Goal: Transaction & Acquisition: Purchase product/service

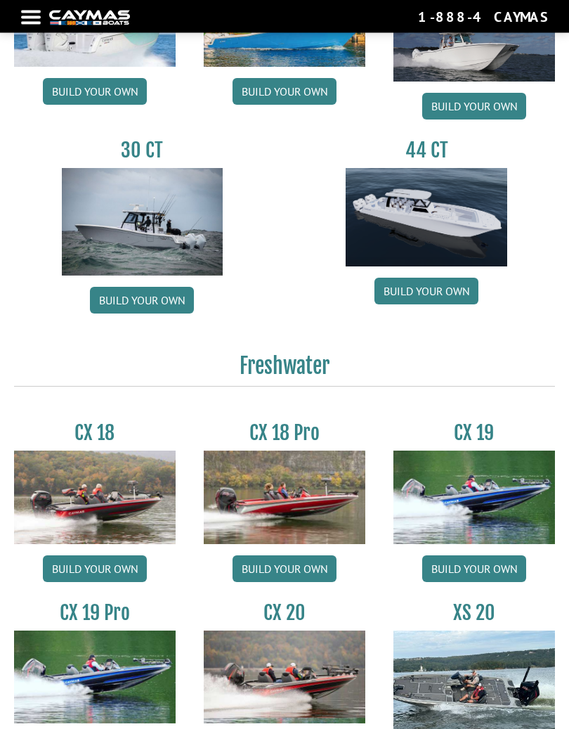
scroll to position [699, 0]
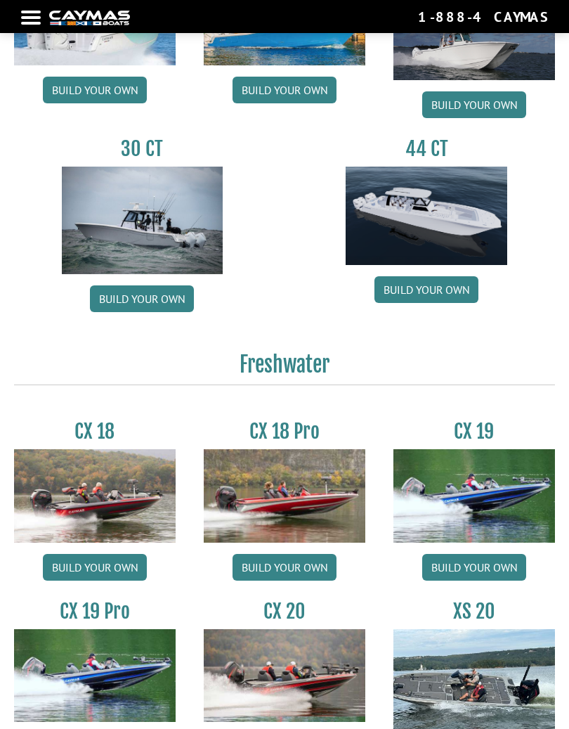
click at [428, 290] on link "Build your own" at bounding box center [427, 289] width 104 height 27
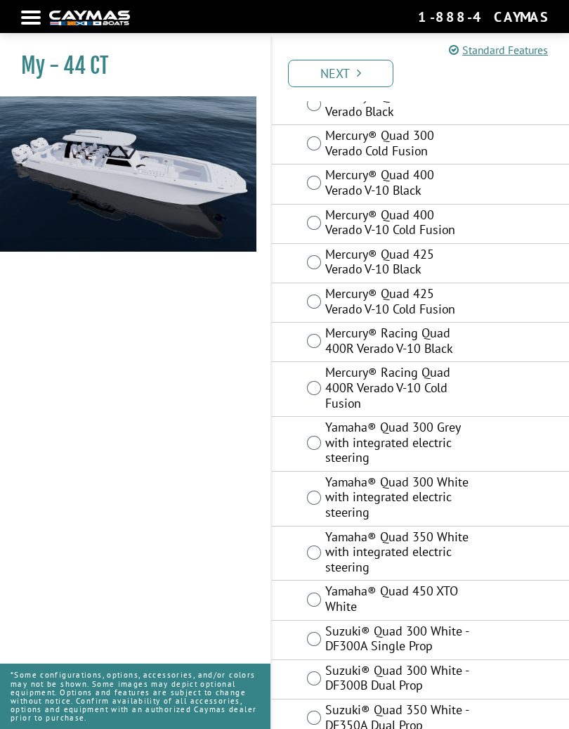
scroll to position [93, 0]
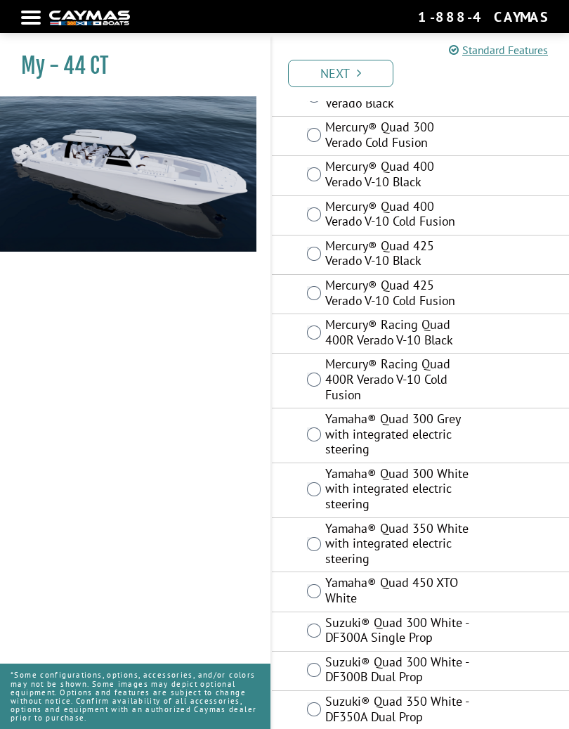
click at [427, 366] on label "Mercury® Racing Quad 400R Verado V-10 Cold Fusion" at bounding box center [397, 380] width 145 height 49
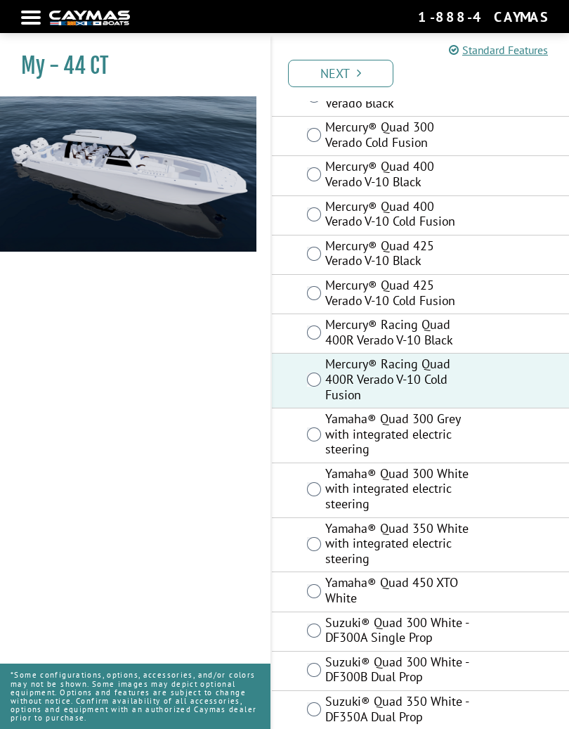
click at [361, 72] on icon "Pagination" at bounding box center [359, 73] width 4 height 13
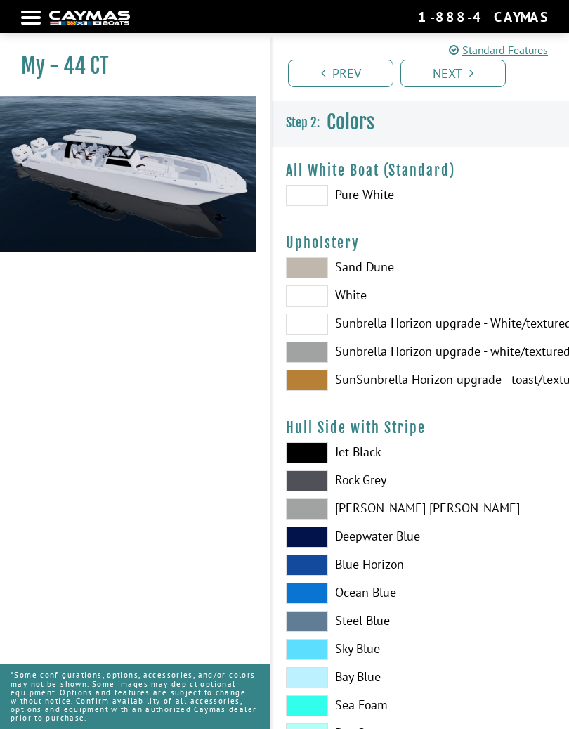
scroll to position [0, 0]
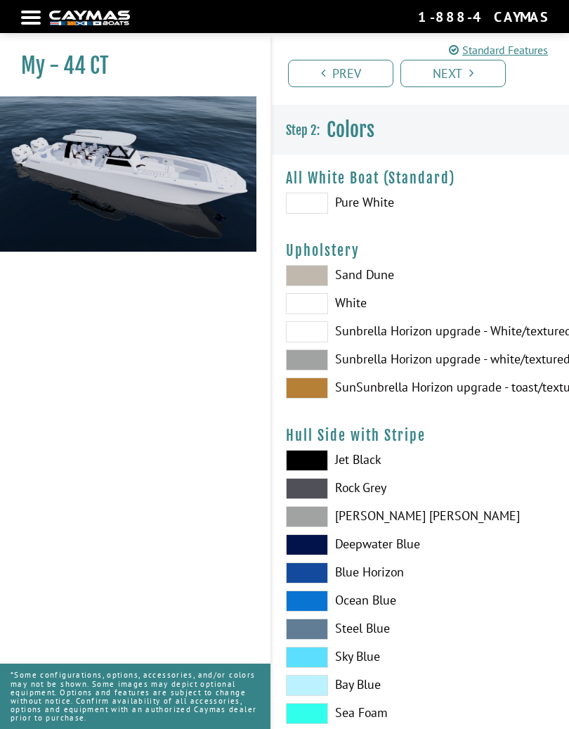
click at [377, 198] on label "Pure White" at bounding box center [420, 203] width 269 height 21
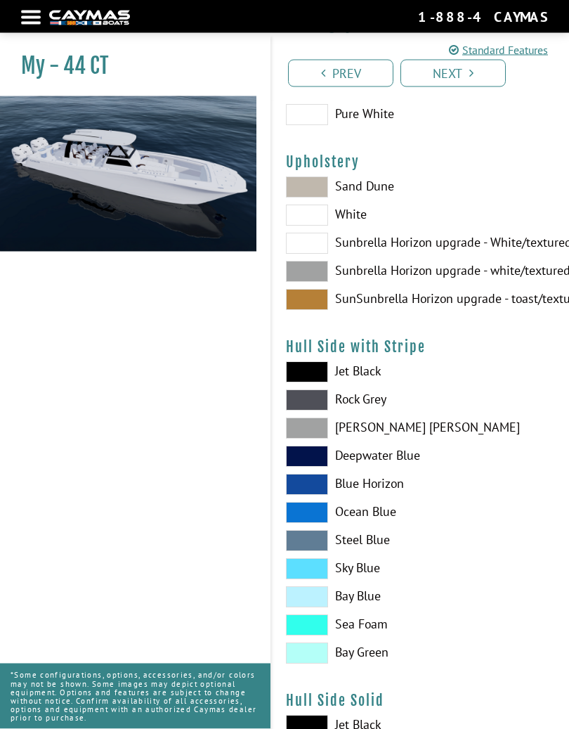
scroll to position [91, 0]
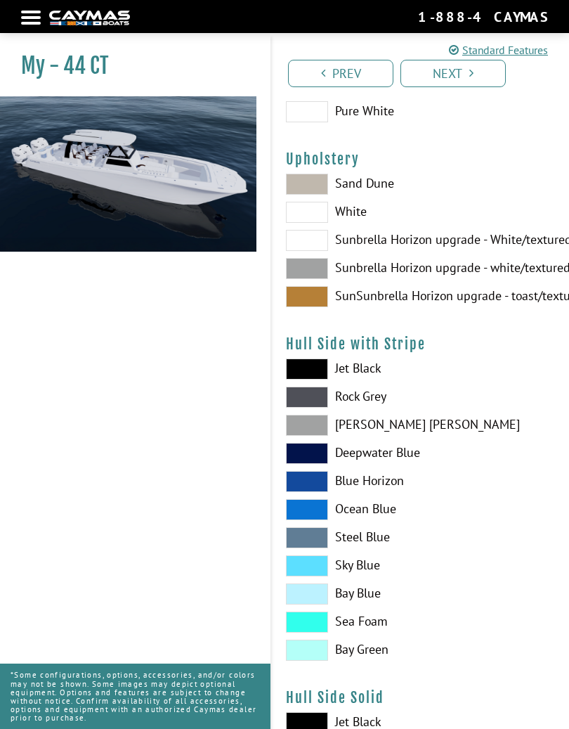
click at [367, 193] on label "Sand Dune" at bounding box center [420, 184] width 269 height 21
click at [315, 182] on span at bounding box center [307, 184] width 42 height 21
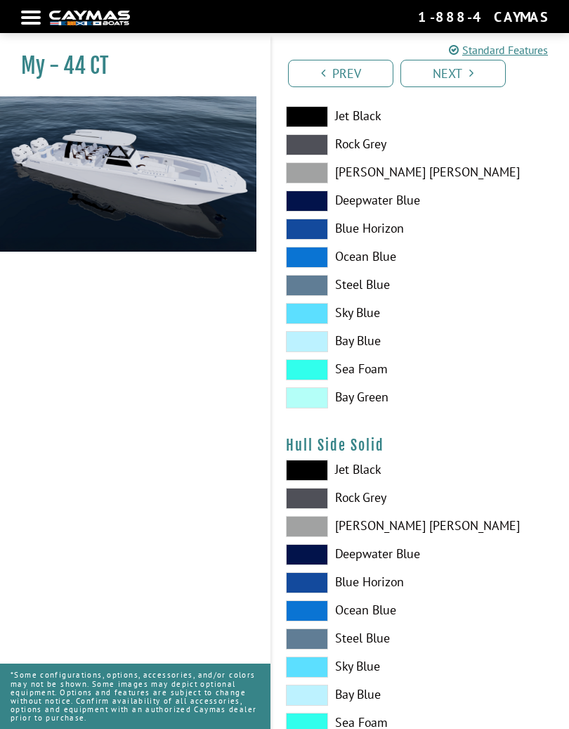
scroll to position [347, 0]
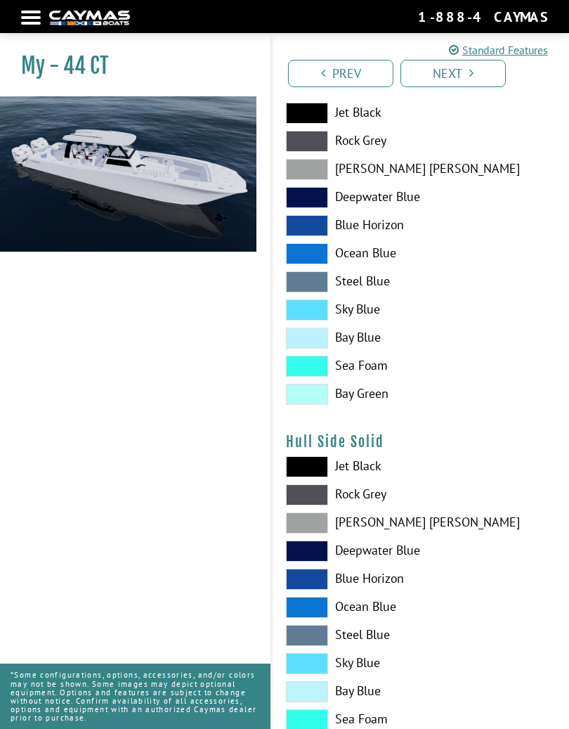
click at [355, 308] on label "Sky Blue" at bounding box center [420, 309] width 269 height 21
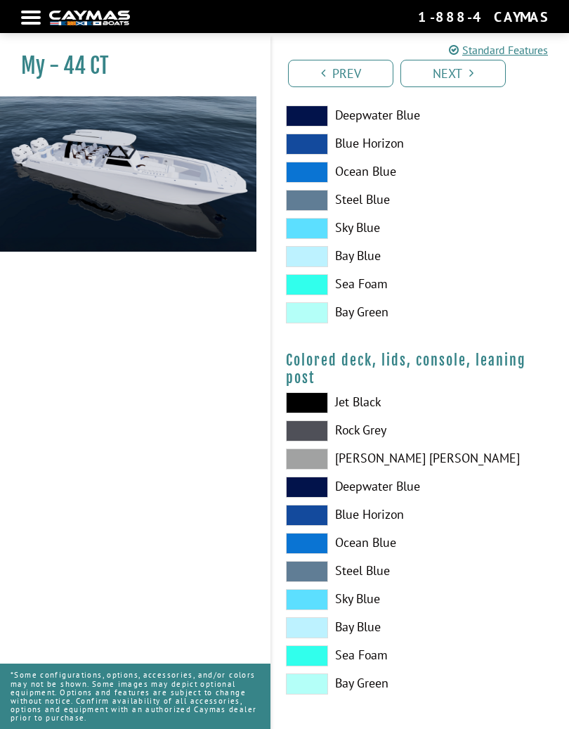
scroll to position [1521, 0]
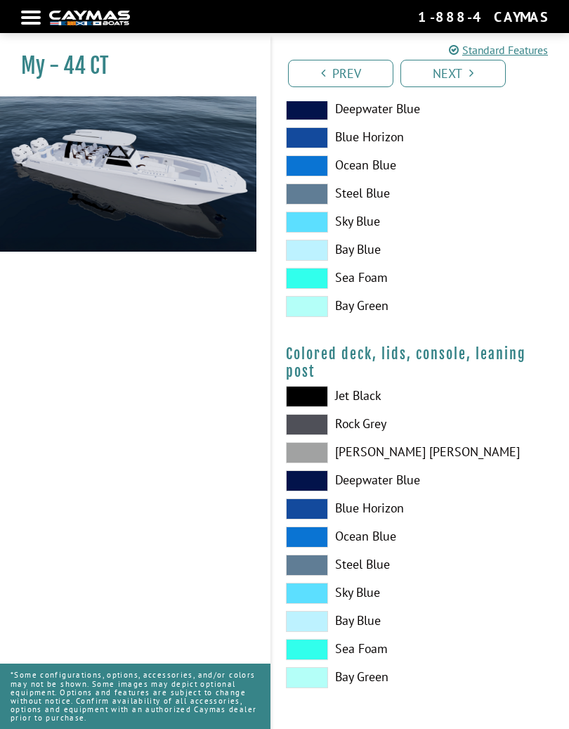
click at [458, 73] on link "Next" at bounding box center [453, 73] width 105 height 27
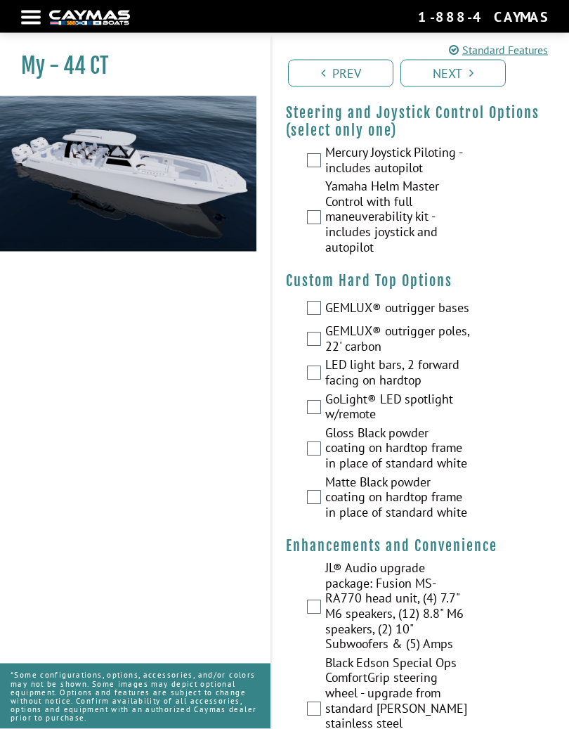
scroll to position [0, 0]
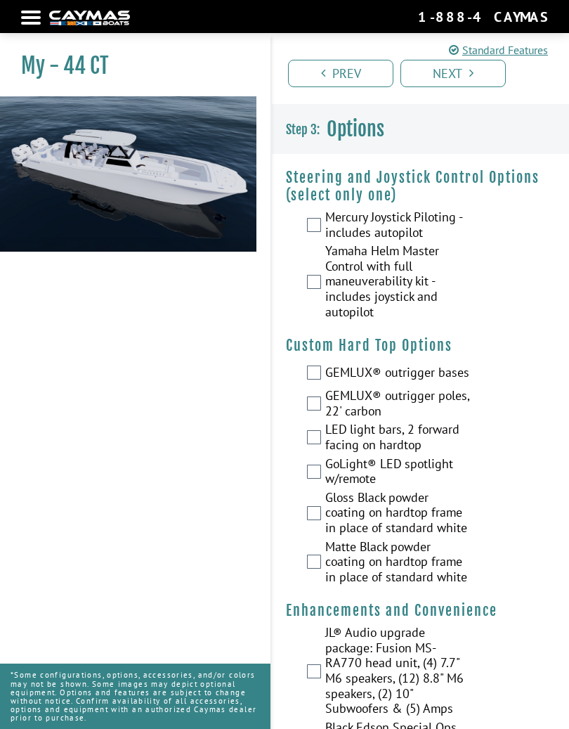
click at [413, 228] on label "Mercury Joystick Piloting - includes autopilot" at bounding box center [397, 226] width 145 height 34
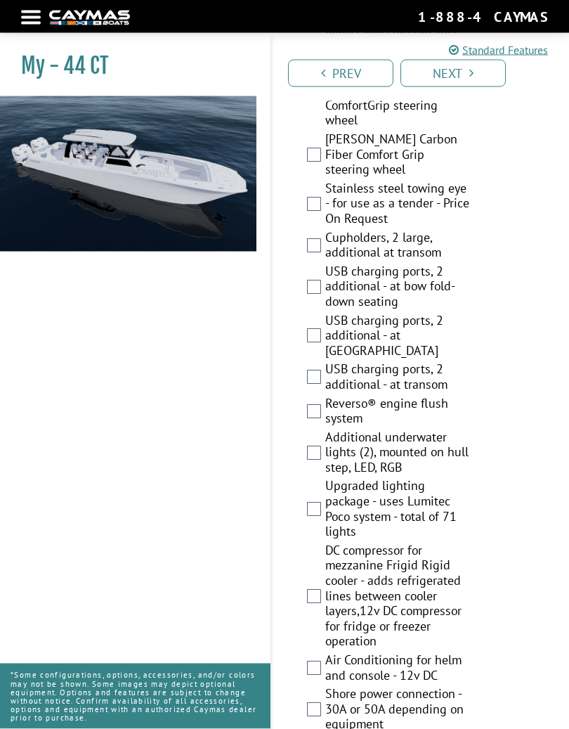
scroll to position [698, 0]
click at [405, 313] on label "USB charging ports, 2 additional - at chaise lounge" at bounding box center [397, 337] width 145 height 49
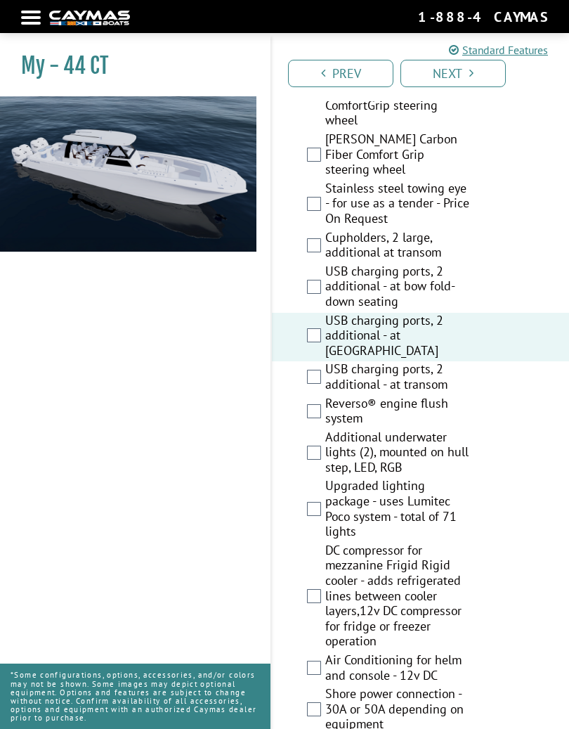
click at [425, 264] on label "USB charging ports, 2 additional - at bow fold-down seating" at bounding box center [397, 288] width 145 height 49
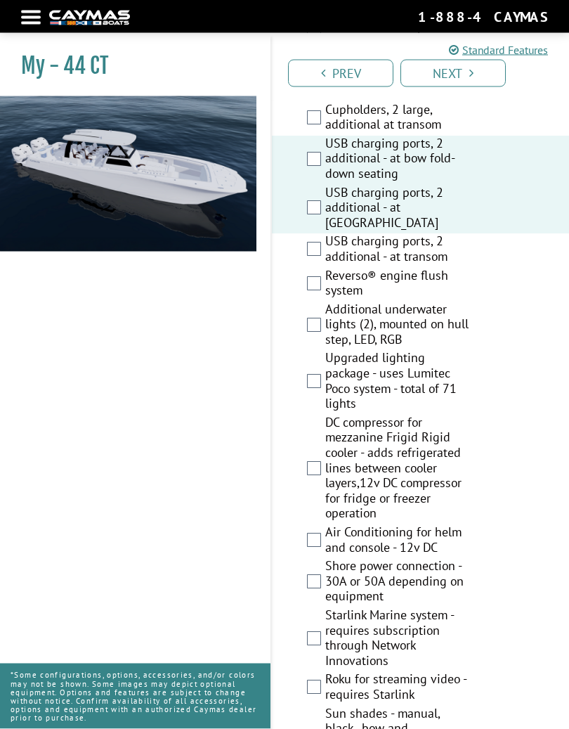
scroll to position [826, 0]
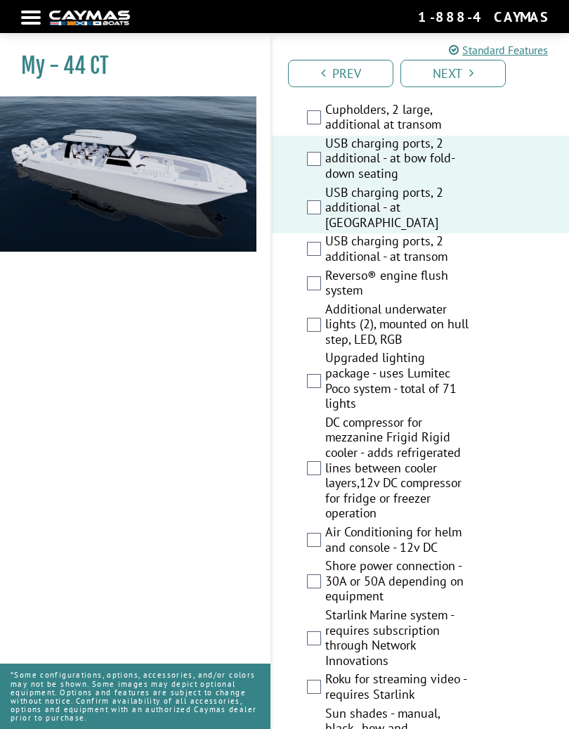
click at [419, 268] on label "Reverso® engine flush system" at bounding box center [397, 285] width 145 height 34
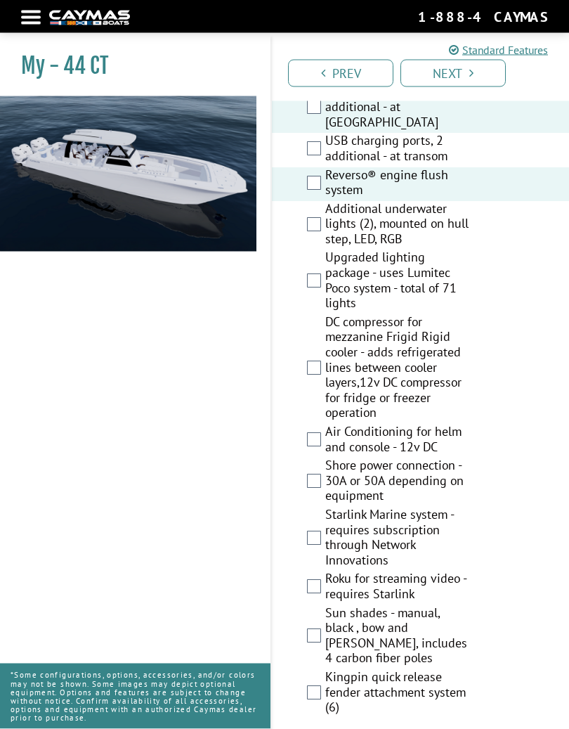
scroll to position [927, 0]
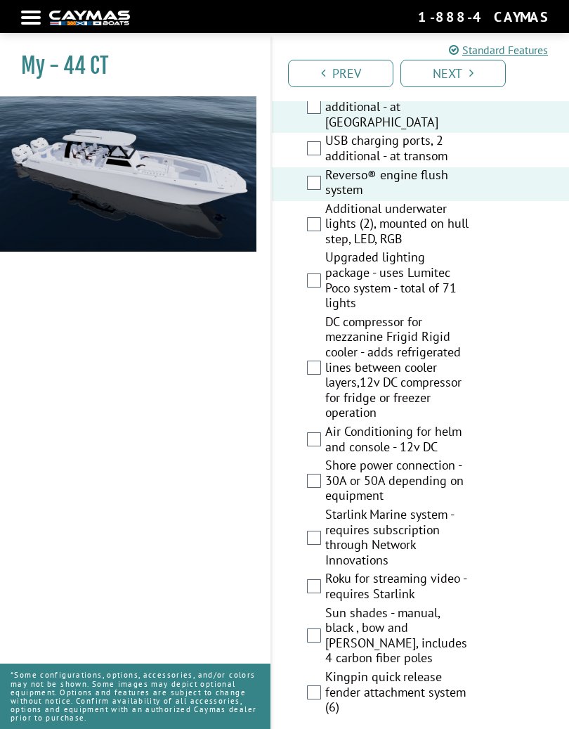
click at [420, 252] on label "Upgraded lighting package - uses Lumitec Poco system - total of 71 lights" at bounding box center [397, 282] width 145 height 64
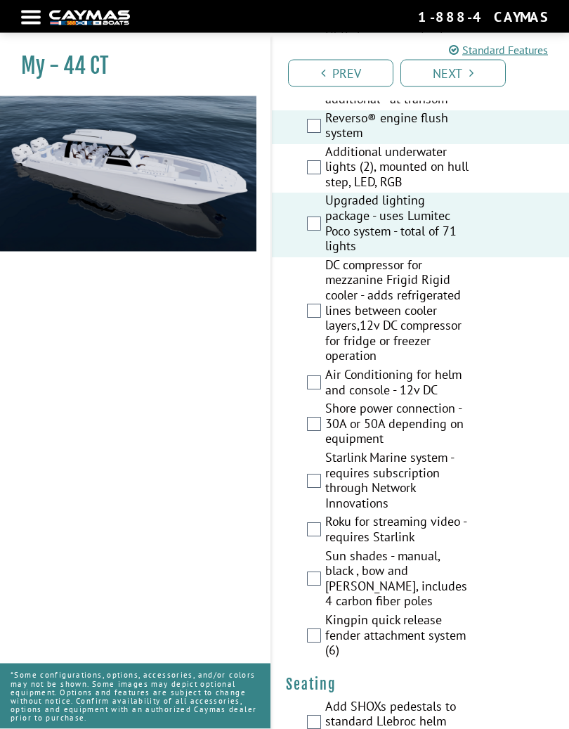
scroll to position [984, 0]
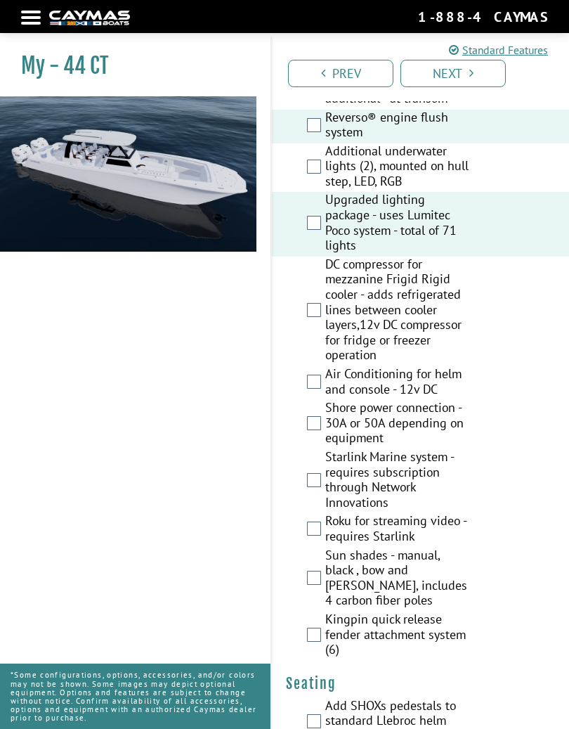
click at [418, 274] on label "DC compressor for mezzanine Frigid Rigid cooler - adds refrigerated lines betwe…" at bounding box center [397, 312] width 145 height 110
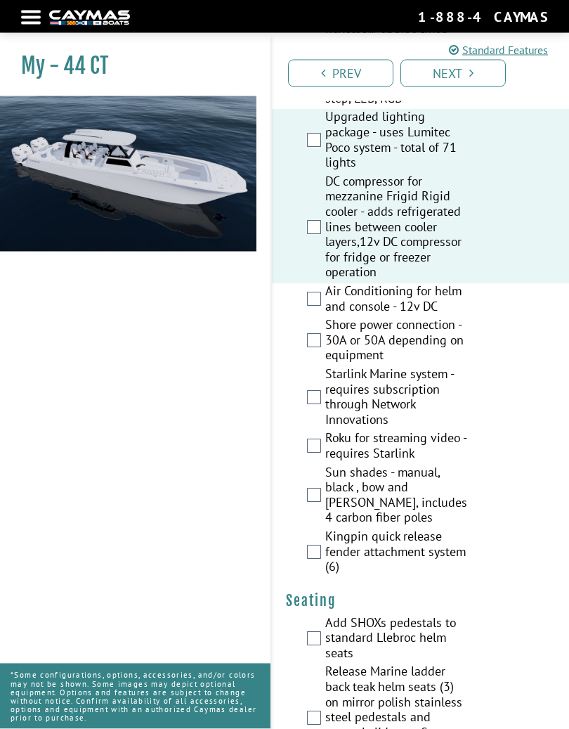
scroll to position [1068, 0]
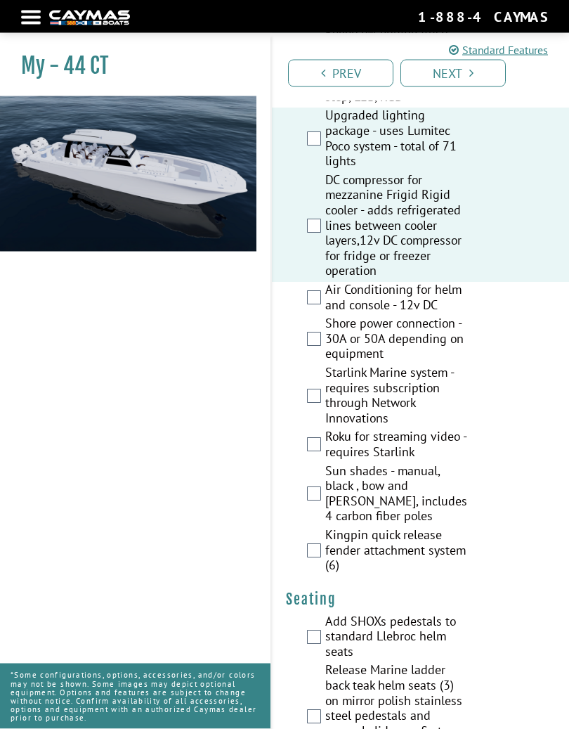
click at [423, 283] on label "Air Conditioning for helm and console - 12v DC" at bounding box center [397, 300] width 145 height 34
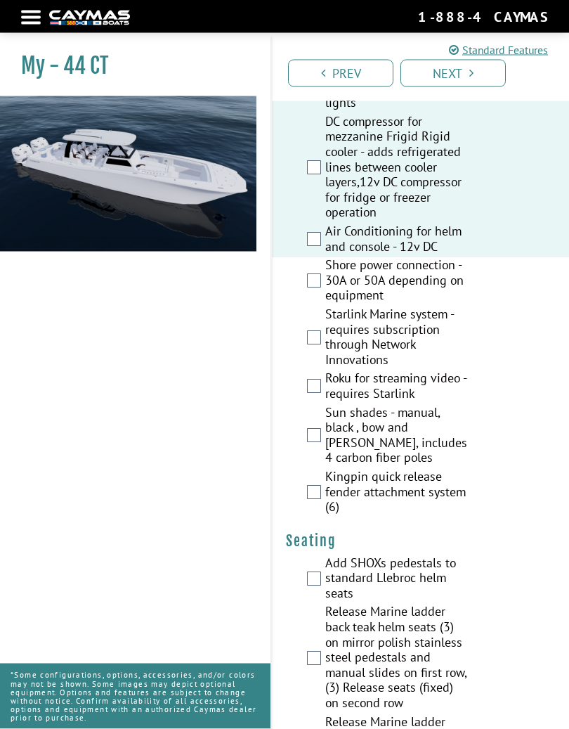
scroll to position [1128, 0]
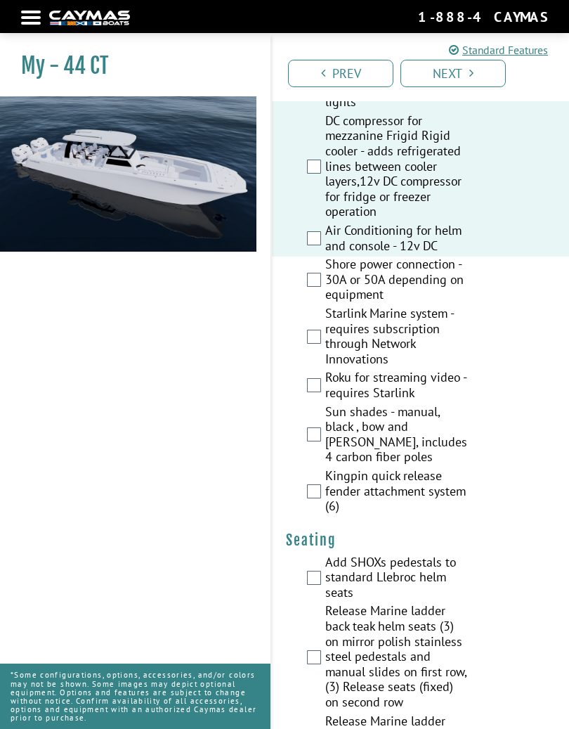
click at [429, 257] on label "Shore power connection - 30A or 50A depending on equipment" at bounding box center [397, 281] width 145 height 49
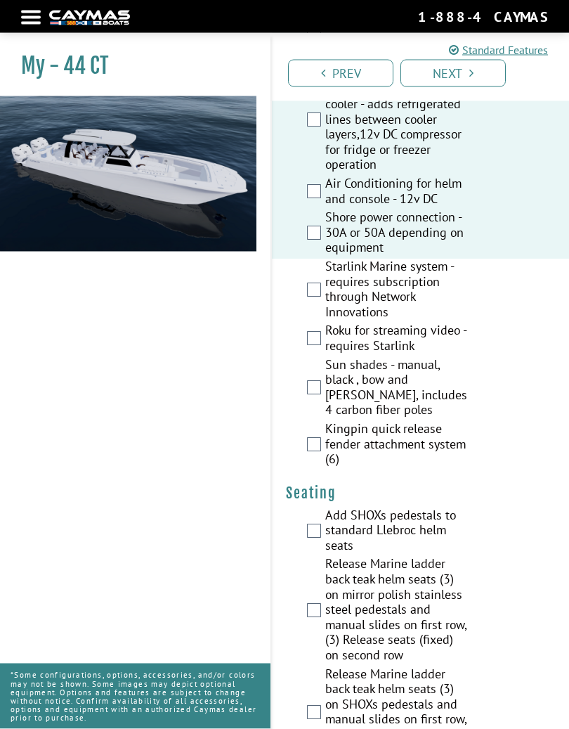
scroll to position [1175, 0]
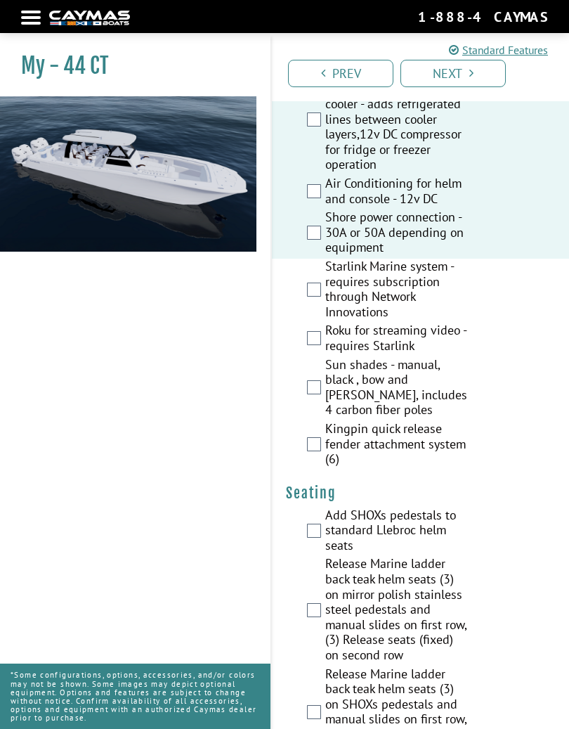
click at [399, 262] on label "Starlink Marine system - requires subscription through Network Innovations" at bounding box center [397, 291] width 145 height 64
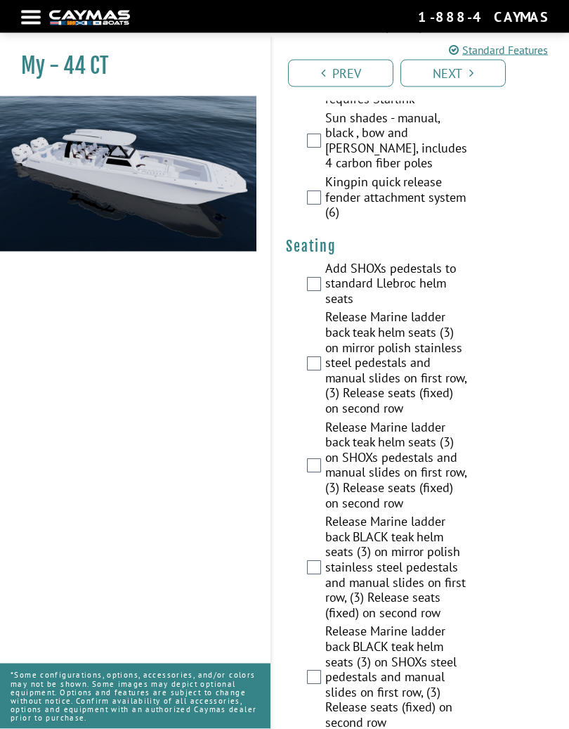
scroll to position [1421, 0]
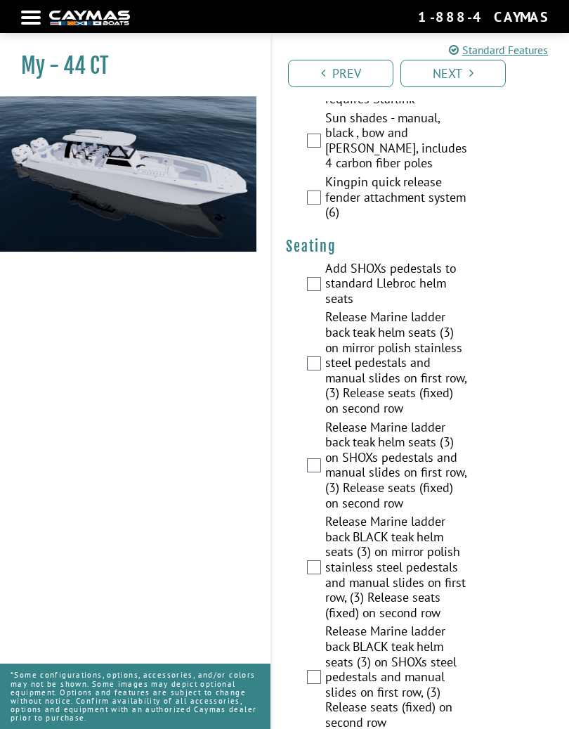
click at [432, 261] on label "Add SHOXs pedestals to standard Llebroc helm seats" at bounding box center [397, 285] width 145 height 49
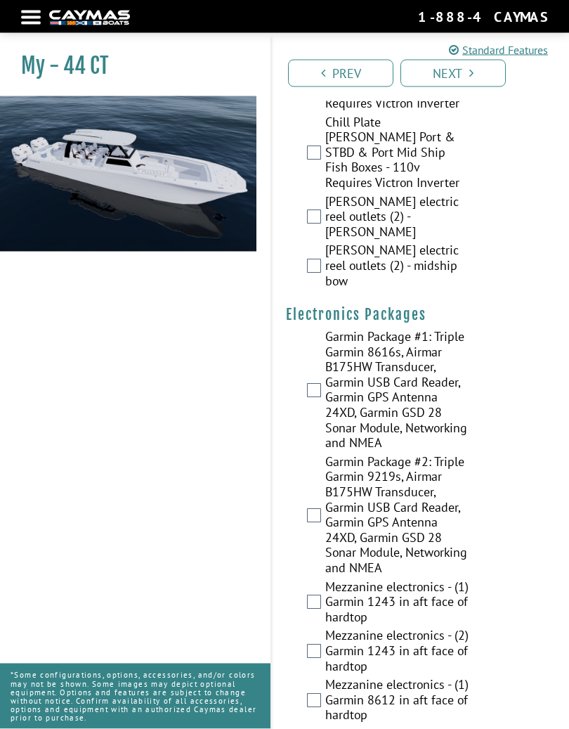
scroll to position [2983, 0]
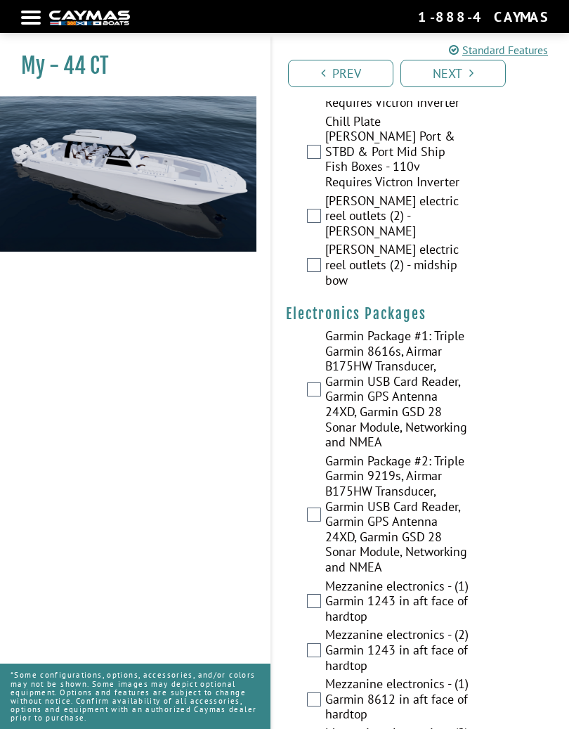
click at [408, 328] on label "Garmin Package #1: Triple Garmin 8616s, Airmar B175HW Transducer, Garmin USB Ca…" at bounding box center [397, 390] width 145 height 125
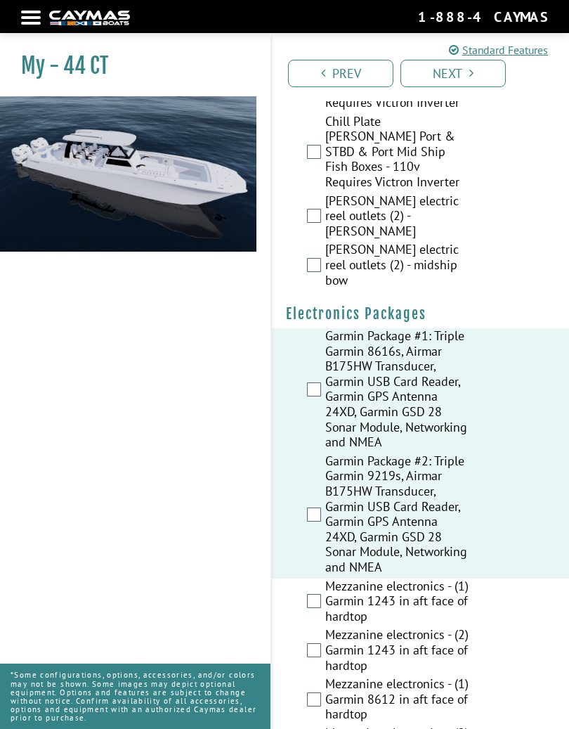
click at [327, 328] on label "Garmin Package #1: Triple Garmin 8616s, Airmar B175HW Transducer, Garmin USB Ca…" at bounding box center [397, 390] width 145 height 125
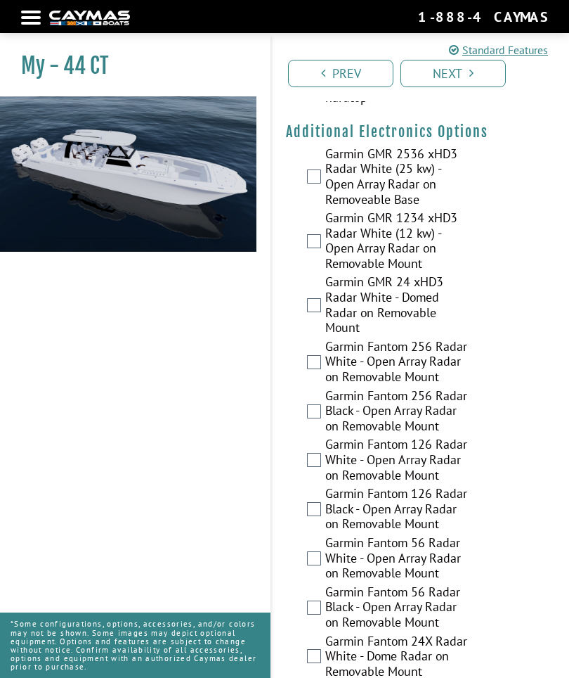
scroll to position [3648, 0]
click at [408, 340] on label "Garmin Fantom 256 Radar White - Open Array Radar on Removable Mount" at bounding box center [397, 364] width 145 height 49
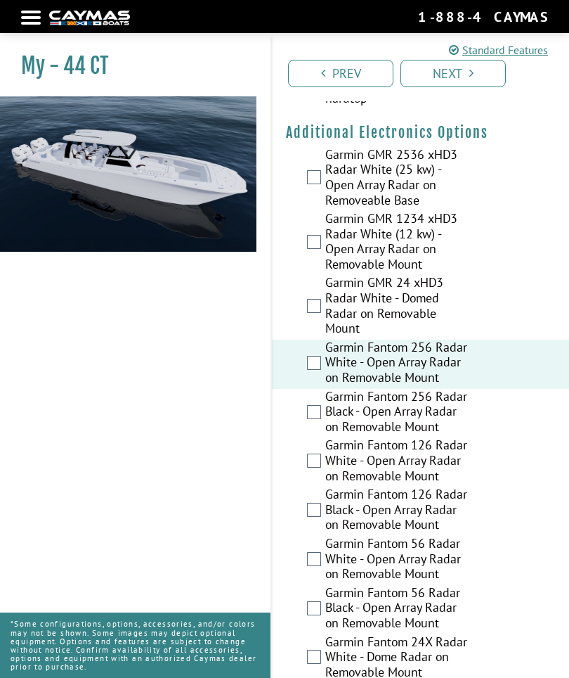
click at [453, 72] on link "Next" at bounding box center [453, 73] width 105 height 27
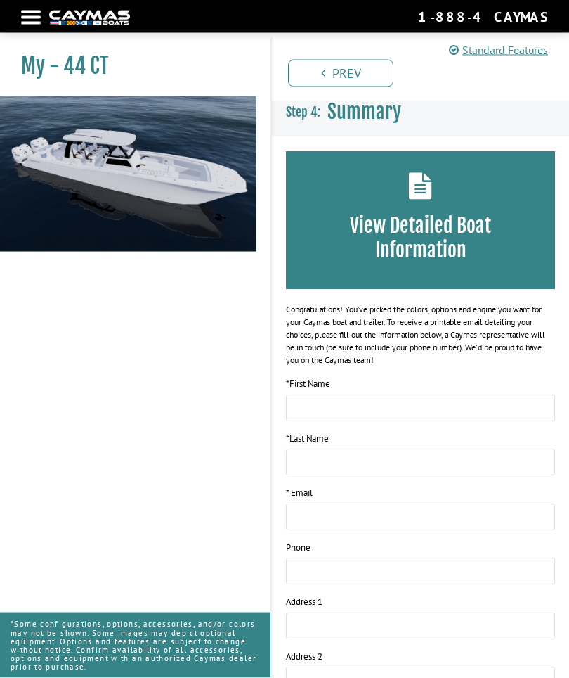
scroll to position [0, 0]
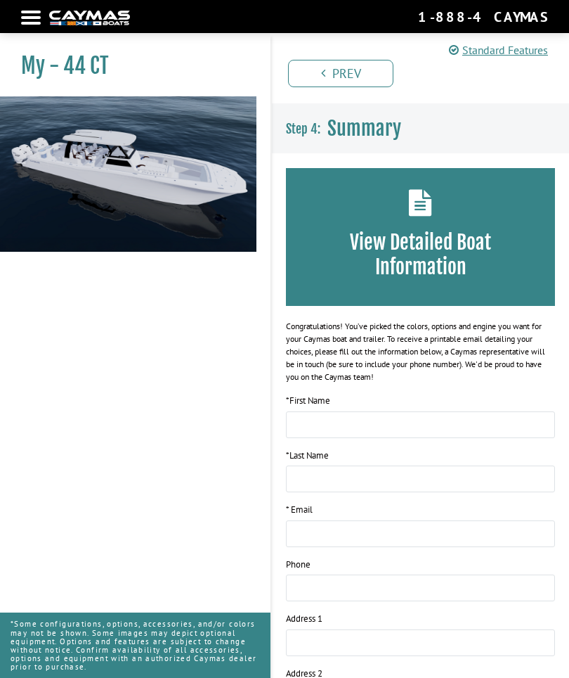
click at [26, 18] on div at bounding box center [31, 17] width 20 height 3
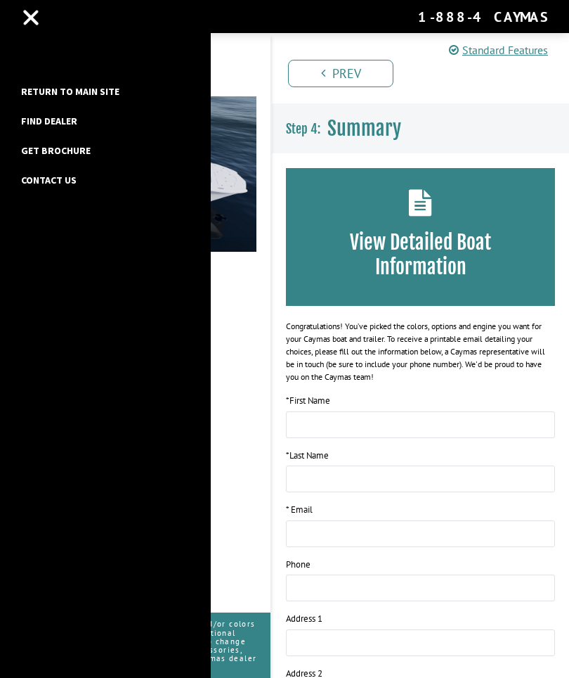
click at [32, 181] on link "Contact Us" at bounding box center [49, 180] width 70 height 18
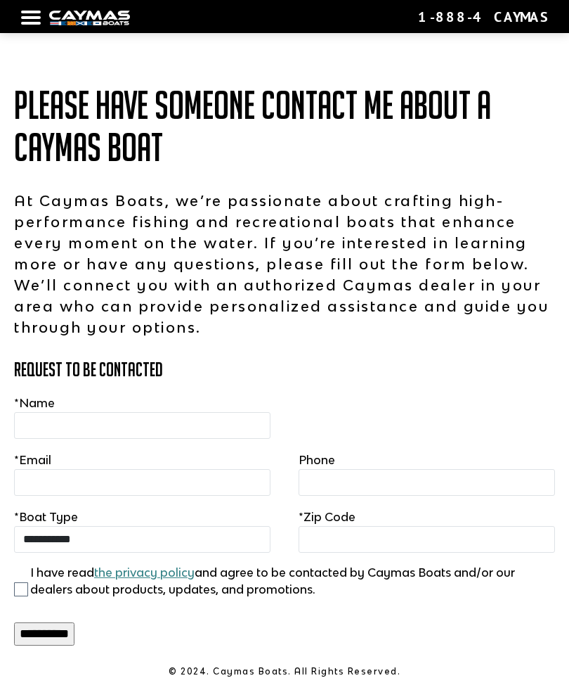
click at [26, 16] on div at bounding box center [31, 17] width 20 height 3
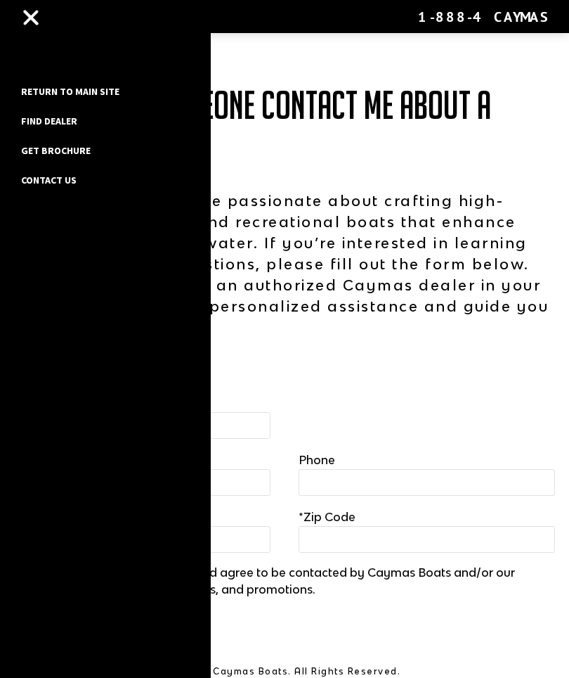
click at [41, 82] on link "Return to main site" at bounding box center [70, 91] width 112 height 18
click at [39, 82] on link "Return to main site" at bounding box center [70, 91] width 112 height 18
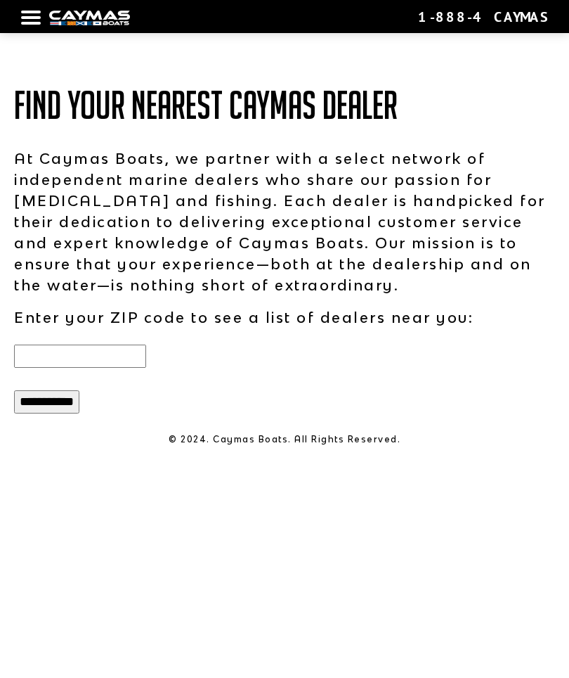
click at [46, 361] on input "text" at bounding box center [80, 355] width 132 height 23
type input "*****"
click at [47, 399] on input "**********" at bounding box center [46, 401] width 65 height 23
